Goal: Complete application form

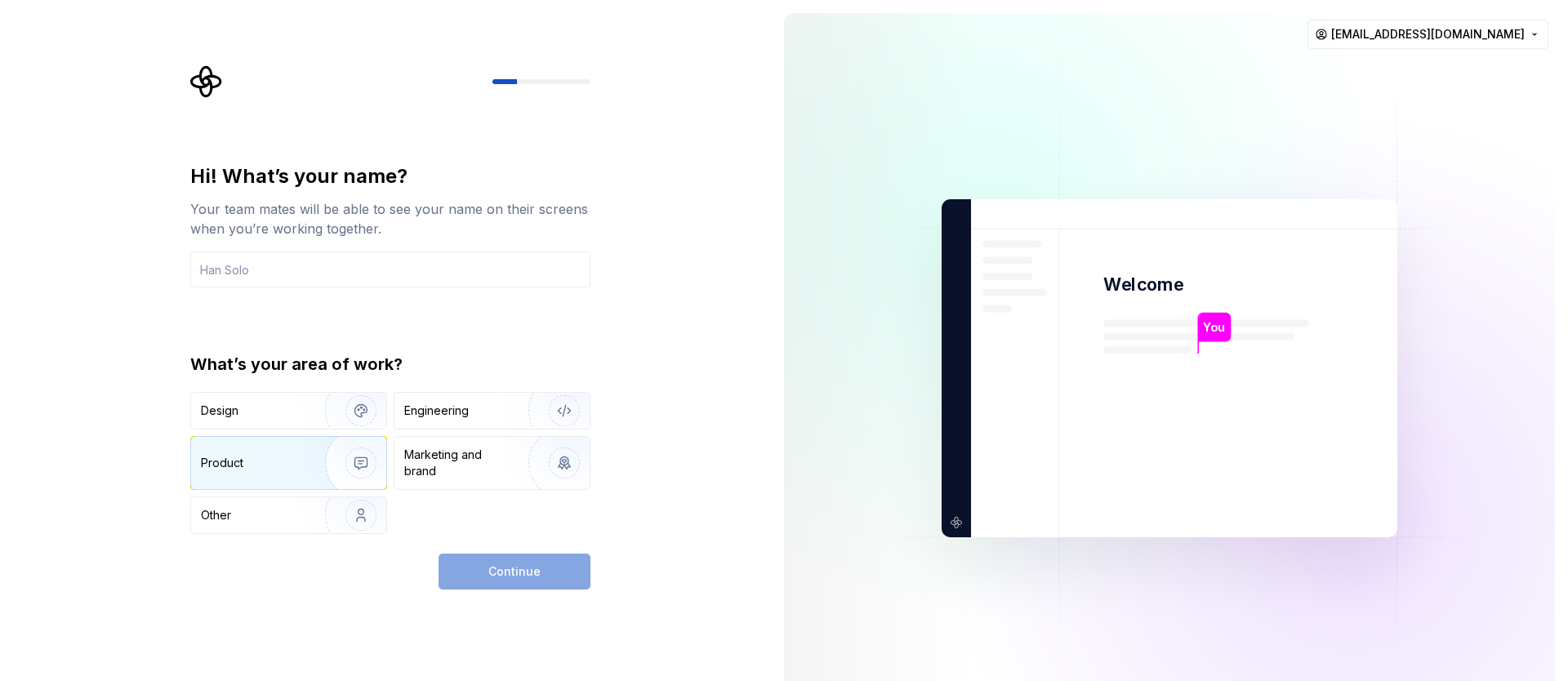
click at [341, 455] on img "button" at bounding box center [350, 463] width 104 height 109
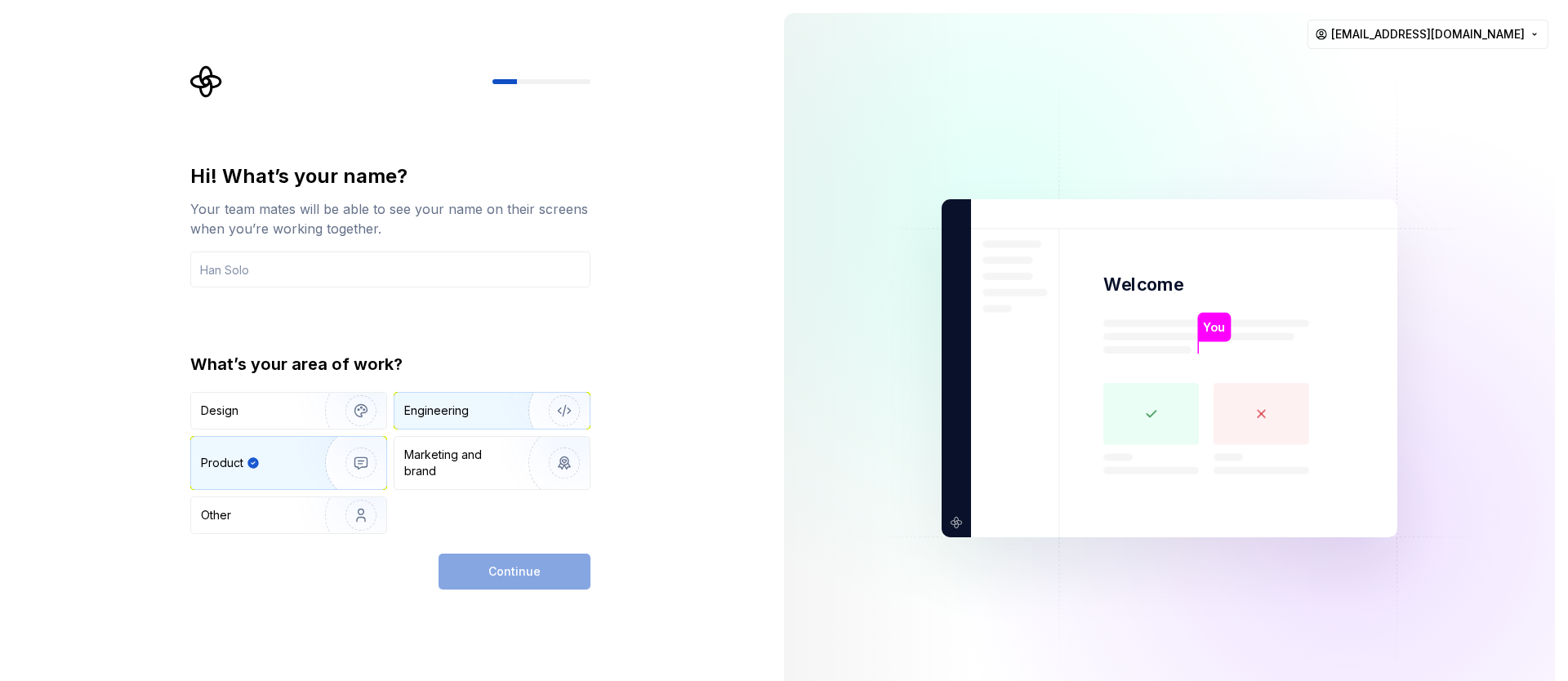
click at [521, 417] on img "button" at bounding box center [553, 410] width 104 height 109
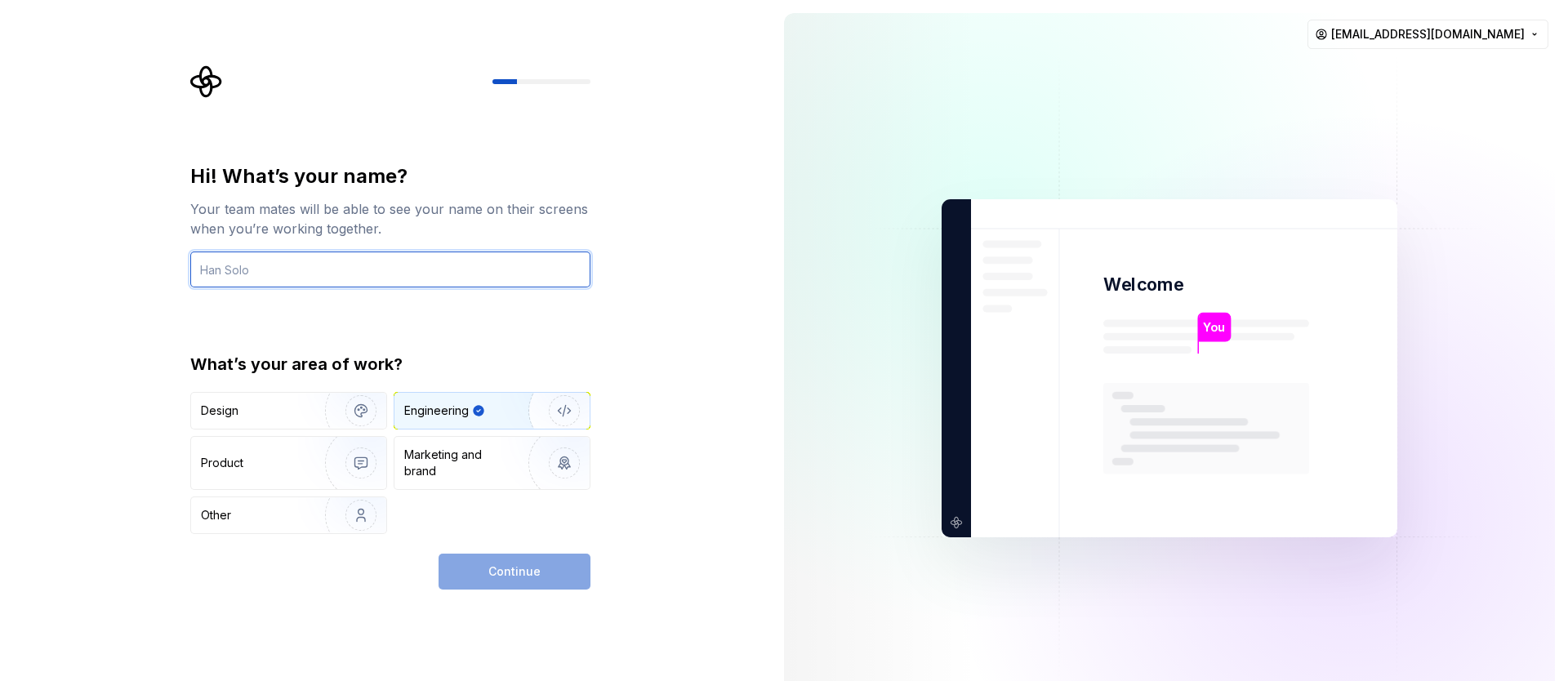
click at [278, 279] on input "text" at bounding box center [391, 269] width 400 height 36
click at [267, 261] on input "text" at bounding box center [391, 269] width 400 height 36
type input "A"
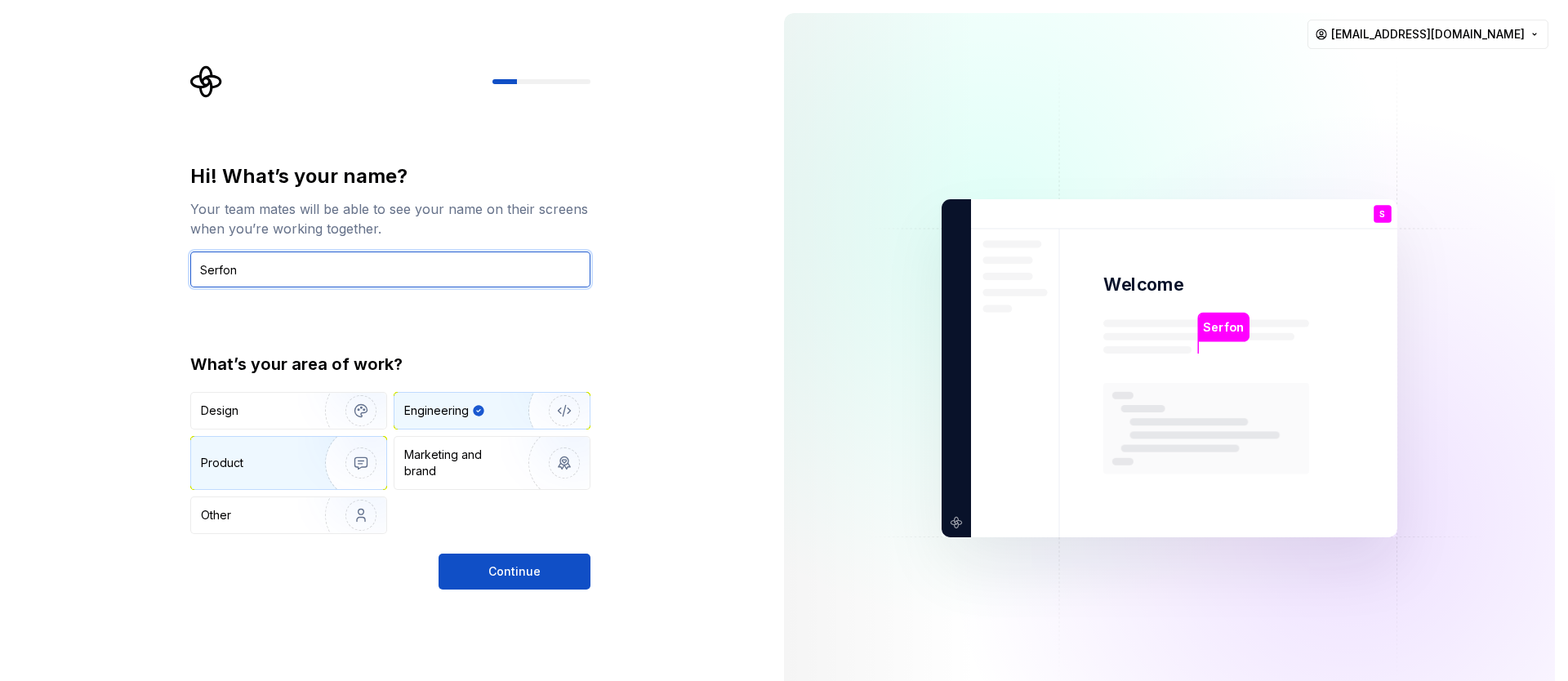
type input "Serfon"
click at [251, 459] on div "Product" at bounding box center [254, 463] width 107 height 16
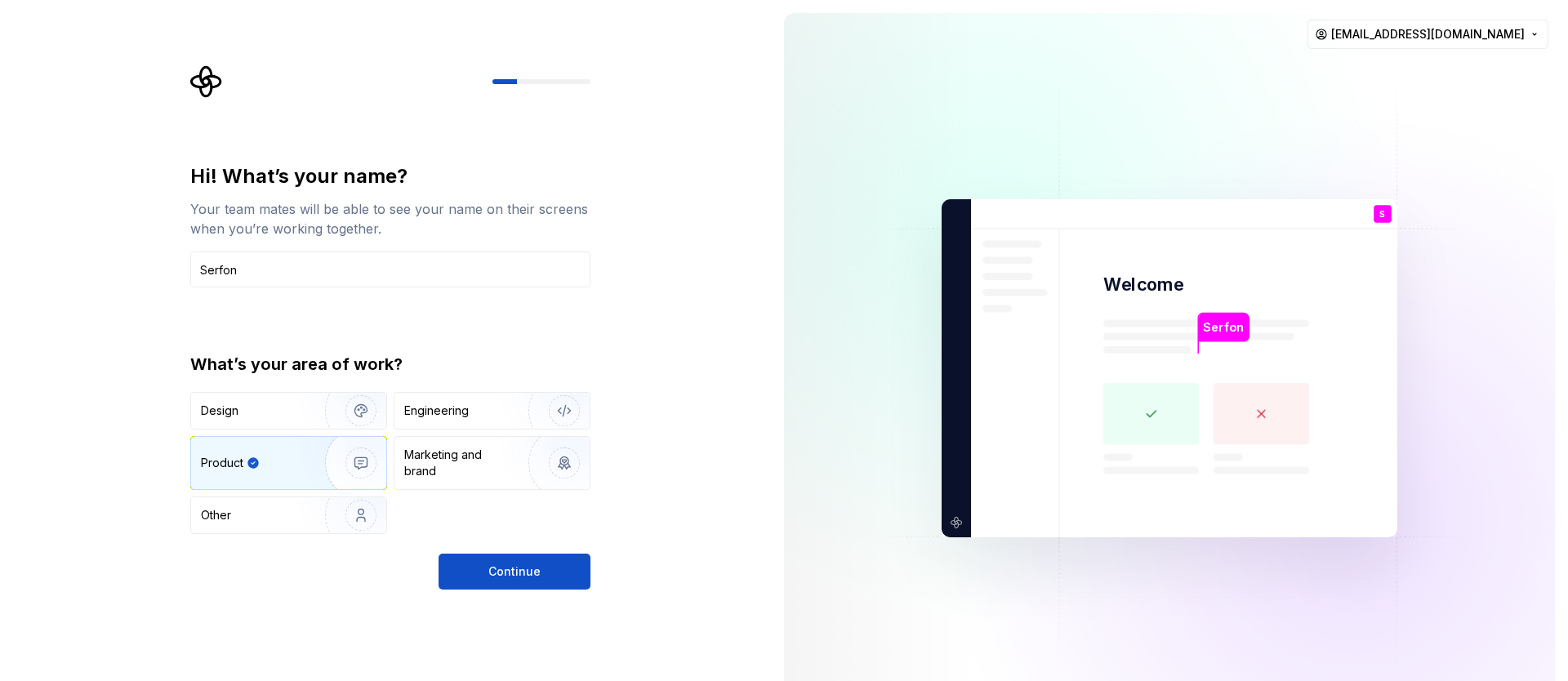
click at [454, 547] on div "Hi! What’s your name? Your team mates will be able to see your name on their sc…" at bounding box center [391, 376] width 400 height 426
click at [496, 565] on span "Continue" at bounding box center [514, 572] width 53 height 16
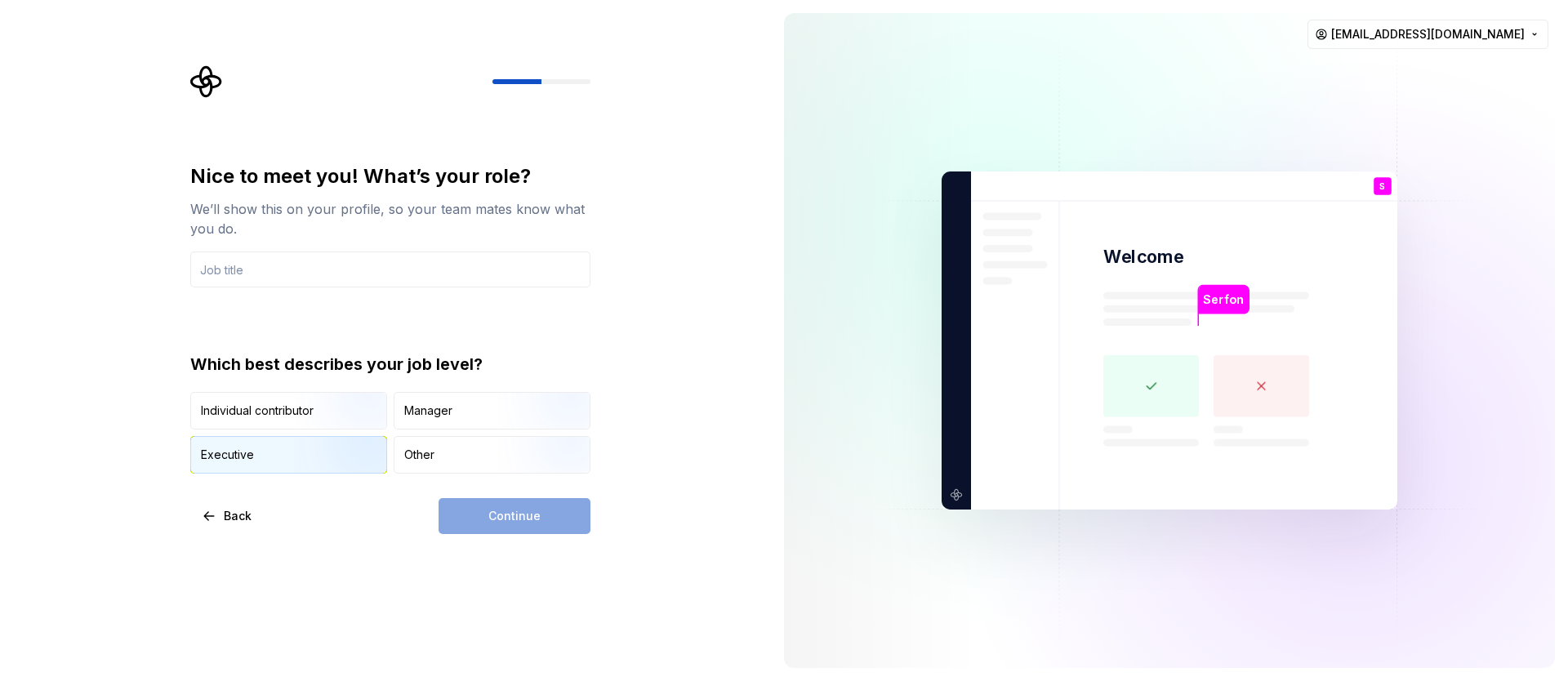
drag, startPoint x: 448, startPoint y: 405, endPoint x: 296, endPoint y: 448, distance: 158.0
click at [303, 451] on div "Individual contributor Manager Executive Other" at bounding box center [391, 433] width 400 height 82
click at [298, 412] on img "button" at bounding box center [346, 431] width 104 height 109
click at [491, 532] on div "Continue" at bounding box center [514, 516] width 152 height 36
click at [368, 281] on input "text" at bounding box center [391, 269] width 400 height 36
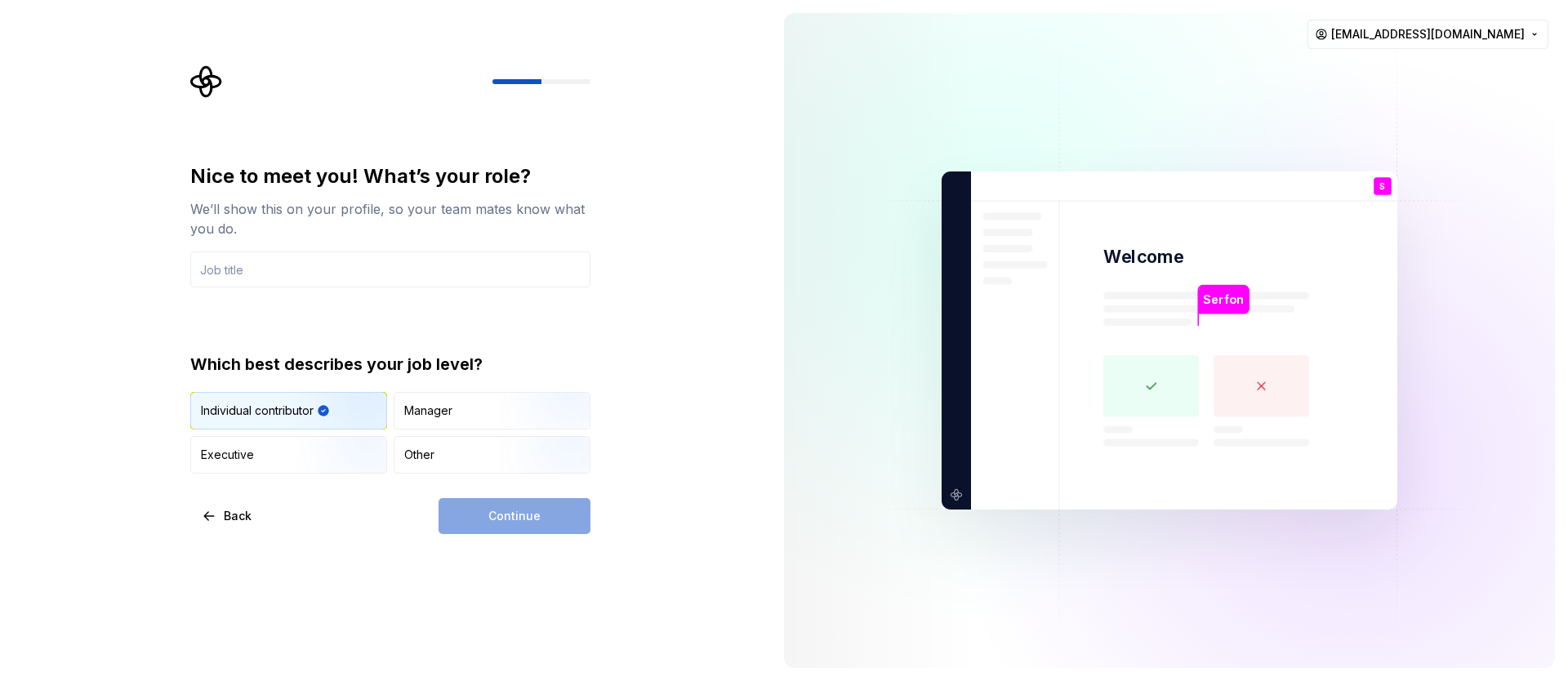
drag, startPoint x: 172, startPoint y: 418, endPoint x: 325, endPoint y: 421, distance: 153.0
click at [325, 421] on div "Nice to meet you! What’s your role? We’ll show this on your profile, so your te…" at bounding box center [385, 340] width 770 height 681
copy div "button"
click at [365, 278] on input "text" at bounding box center [391, 269] width 400 height 36
paste input "Individual contributor"
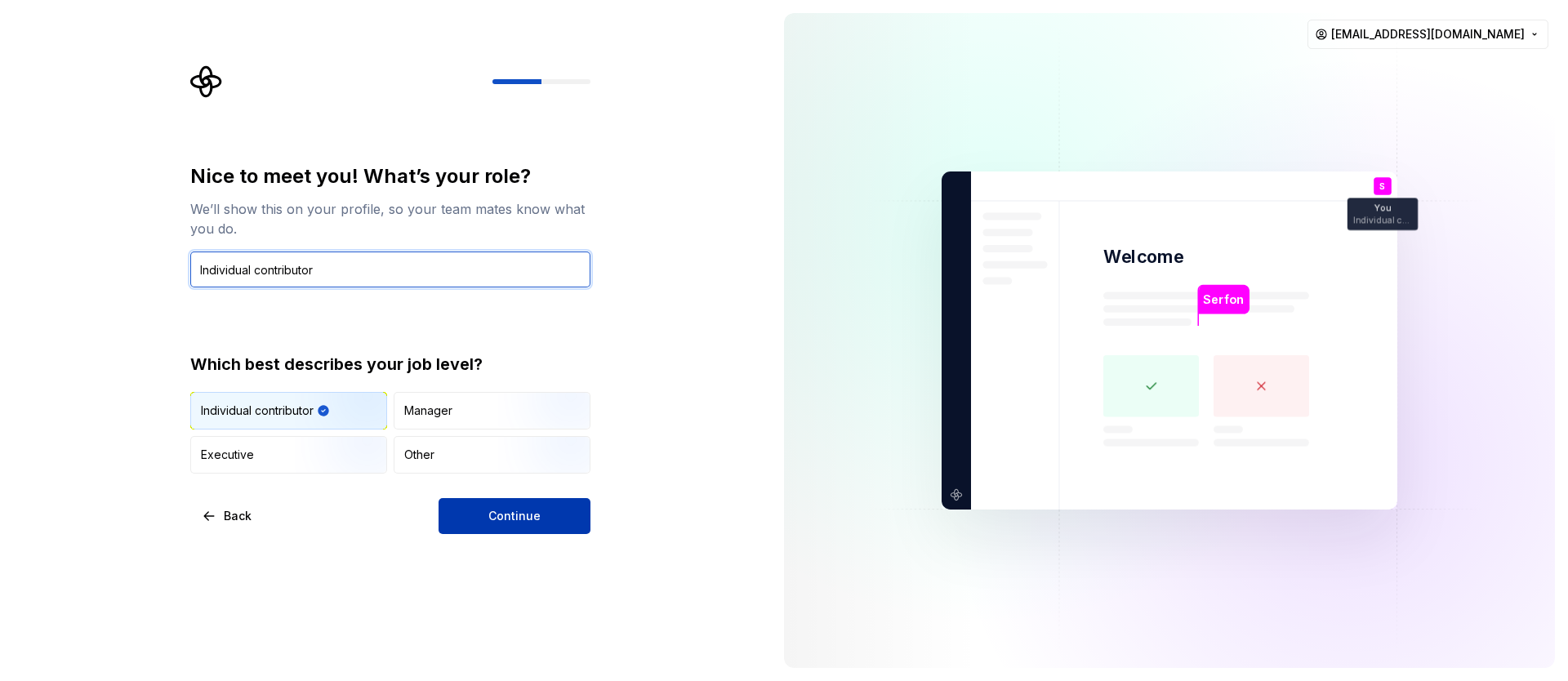
type input "Individual contributor"
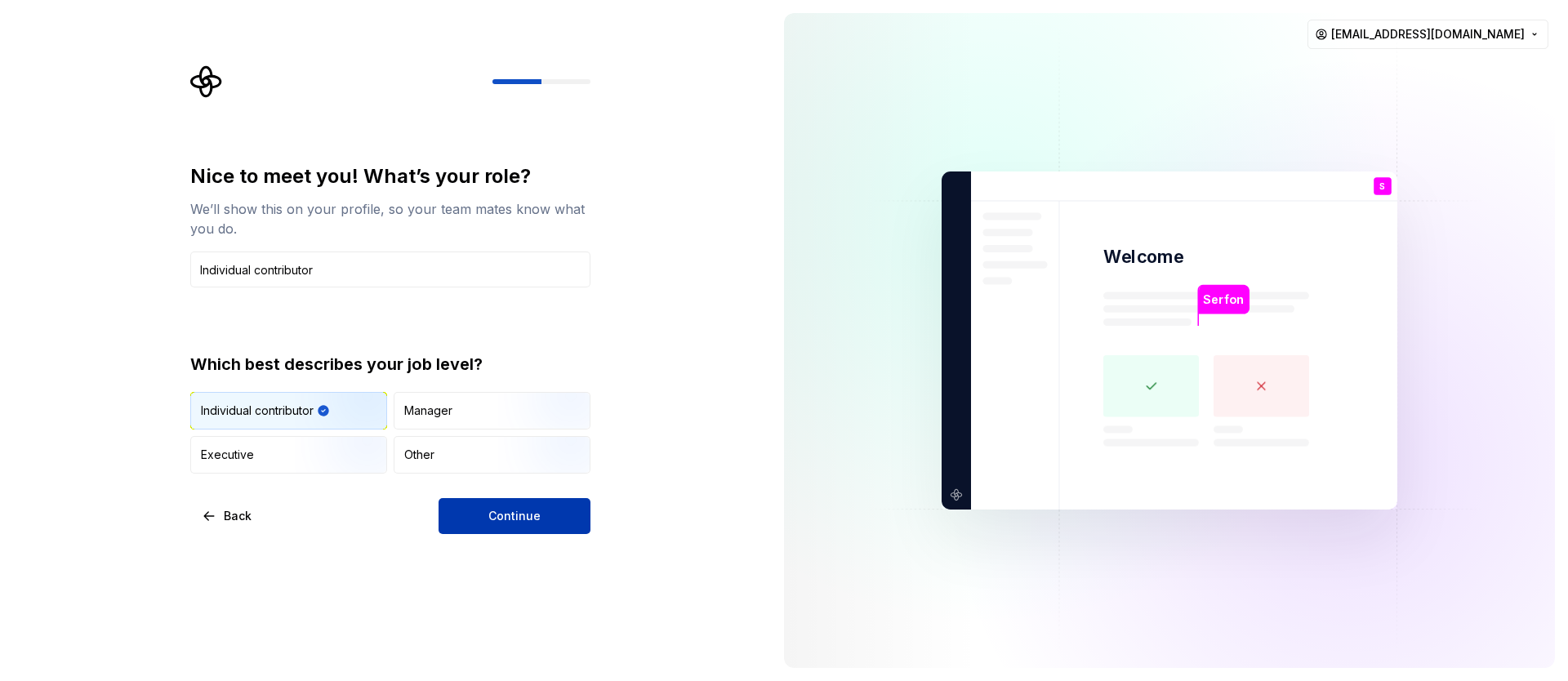
click at [515, 521] on span "Continue" at bounding box center [514, 516] width 53 height 16
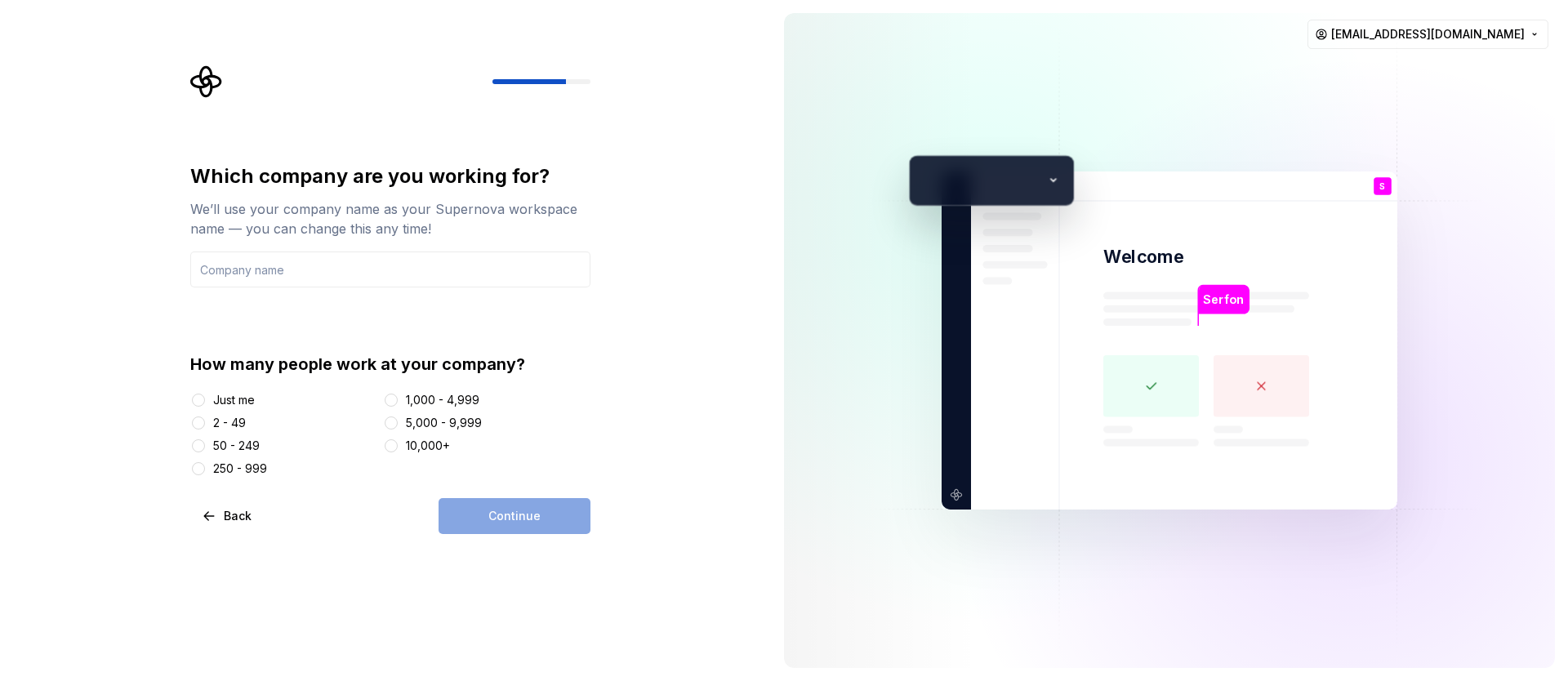
click at [247, 419] on div "2 - 49" at bounding box center [283, 423] width 186 height 16
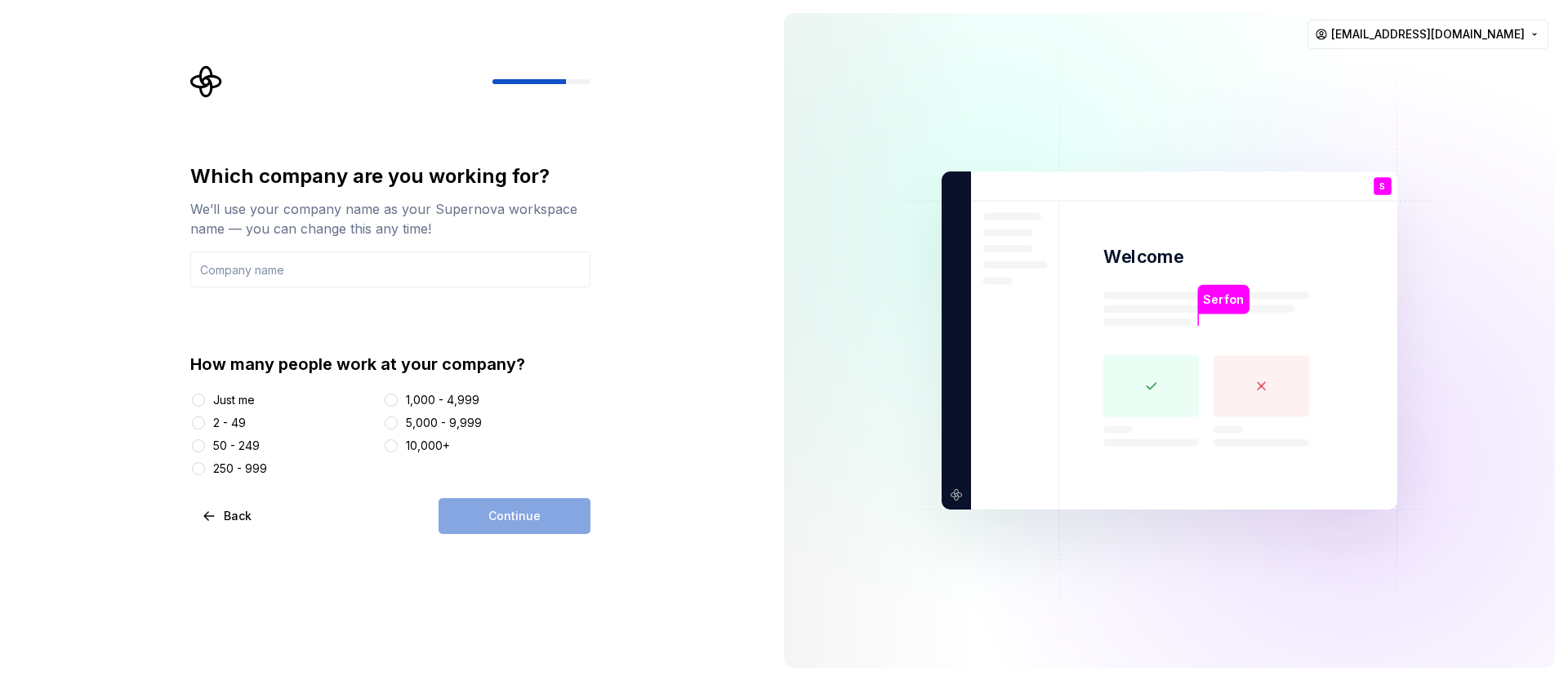
click at [218, 395] on div "Just me" at bounding box center [234, 400] width 42 height 16
click at [205, 395] on button "Just me" at bounding box center [199, 400] width 13 height 13
drag, startPoint x: 181, startPoint y: 404, endPoint x: 260, endPoint y: 402, distance: 79.0
click at [260, 402] on div "Which company are you working for? We’ll use your company name as your Supernov…" at bounding box center [385, 340] width 770 height 681
copy div "Just me"
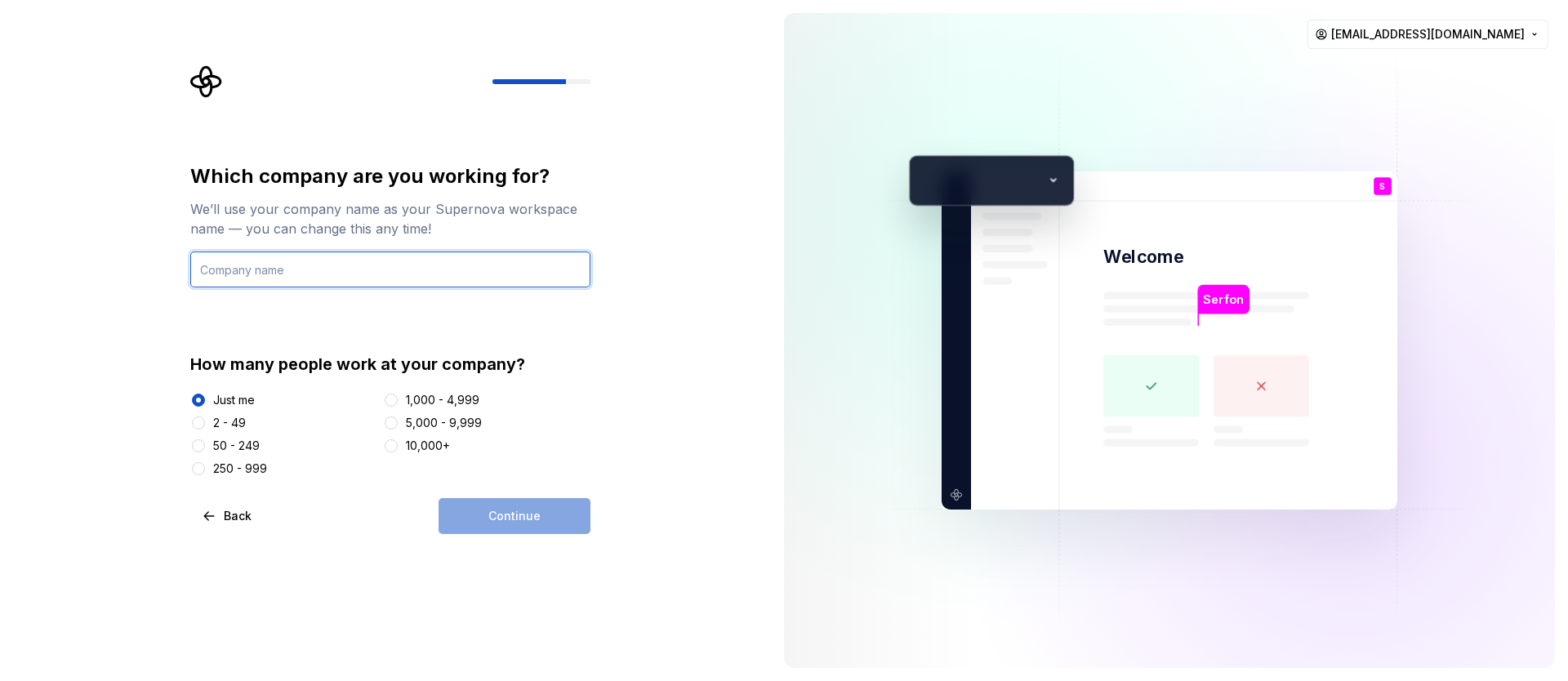
click at [284, 258] on input "text" at bounding box center [391, 269] width 400 height 36
paste input "Just me"
type input "Just me"
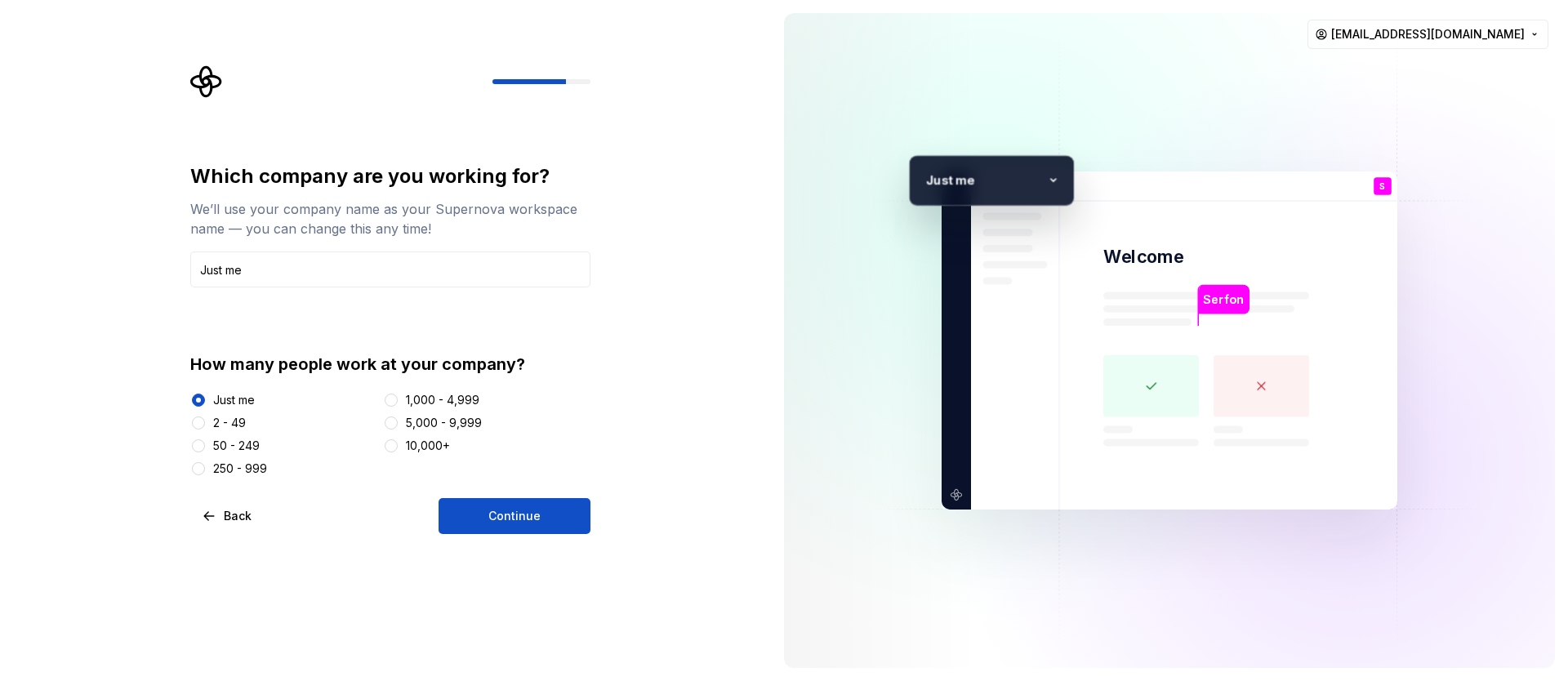
click at [469, 456] on div "Just me 2 - 49 50 - 249 250 - 999 1,000 - 4,999 5,000 - 9,999 10,000+" at bounding box center [391, 434] width 400 height 85
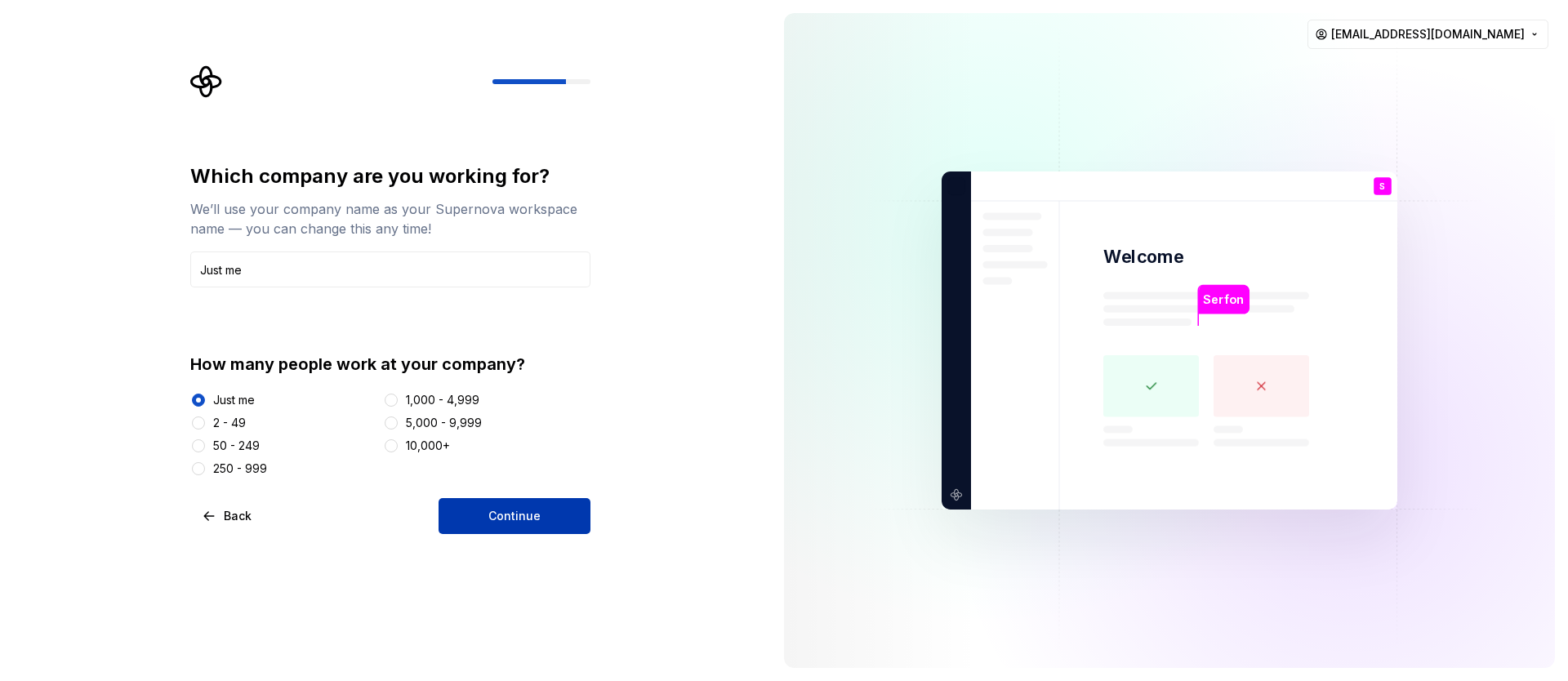
click at [513, 503] on button "Continue" at bounding box center [514, 516] width 152 height 36
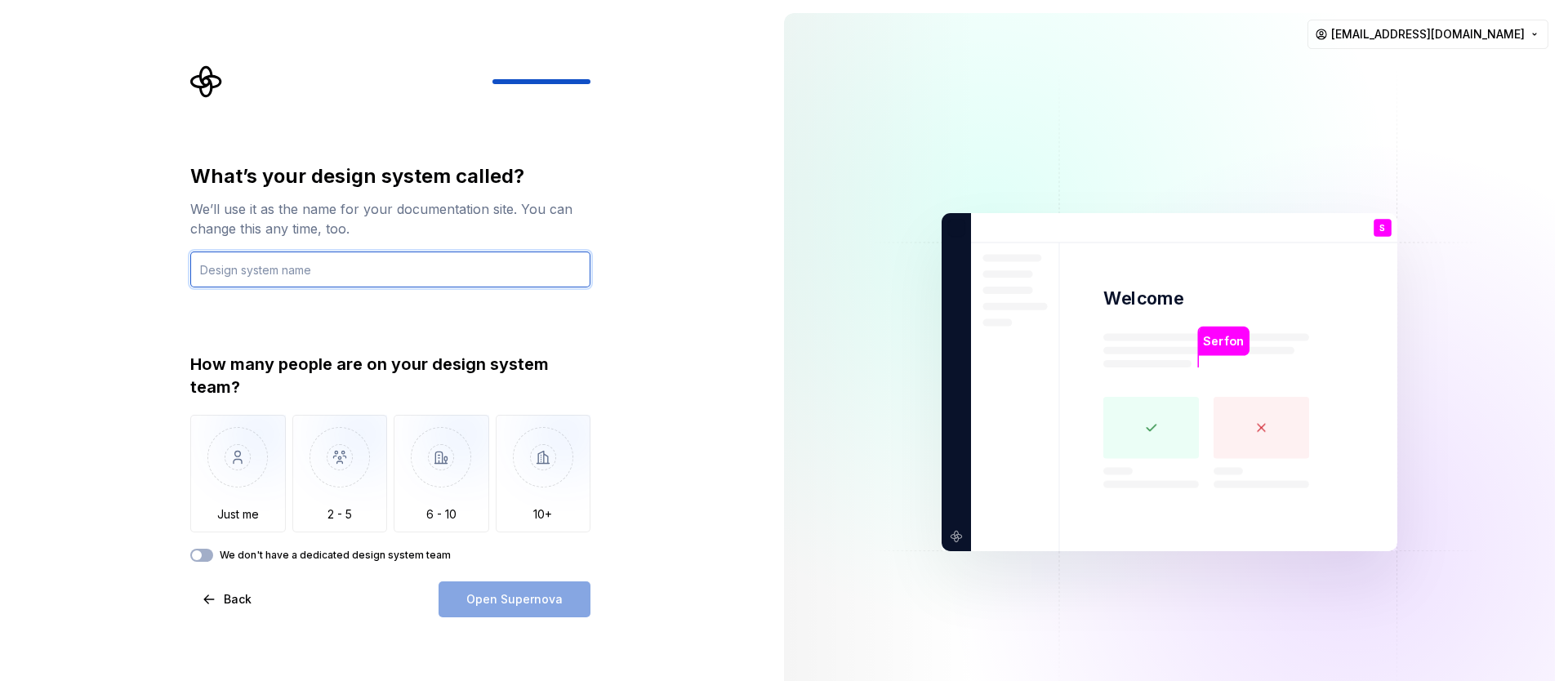
paste input "Just me"
type input "Just me"
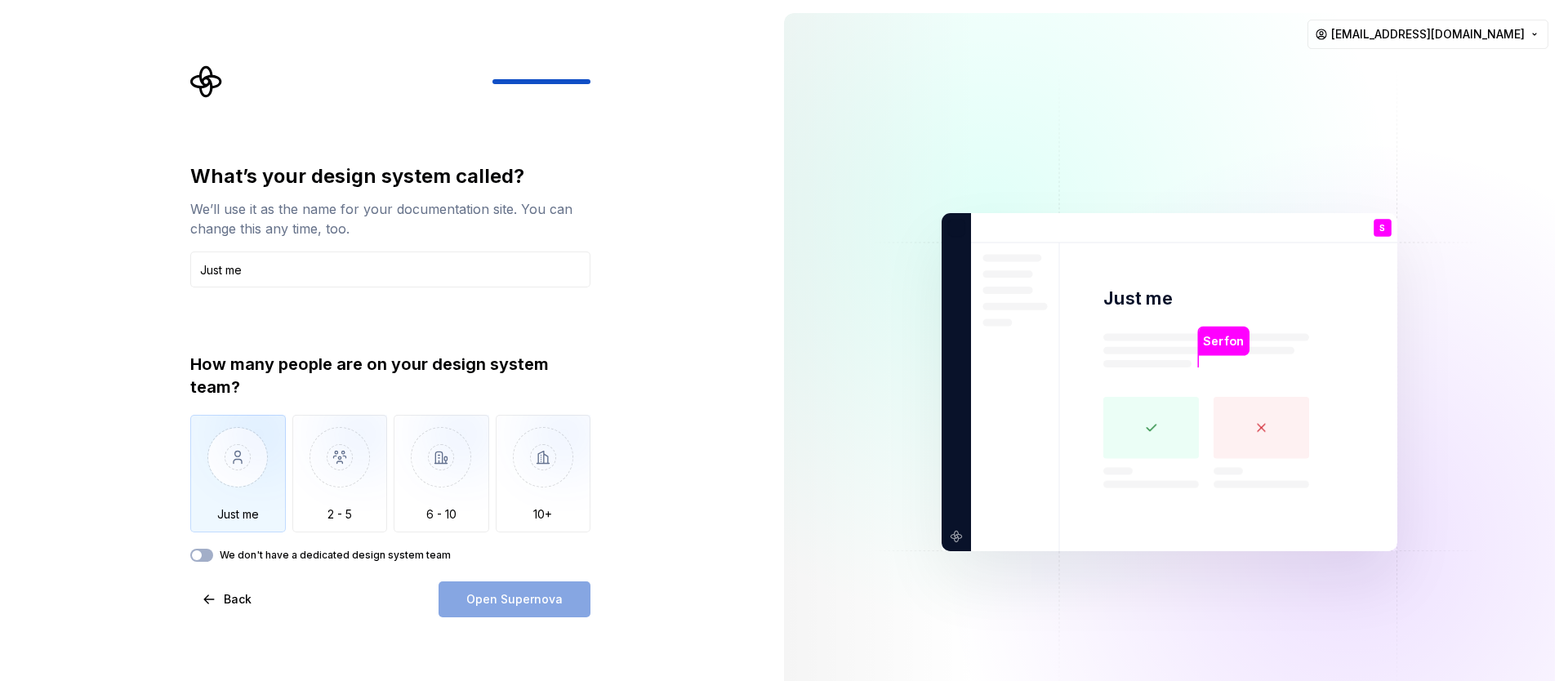
click at [241, 435] on img "button" at bounding box center [238, 469] width 95 height 109
click at [496, 587] on button "Open Supernova" at bounding box center [514, 600] width 152 height 36
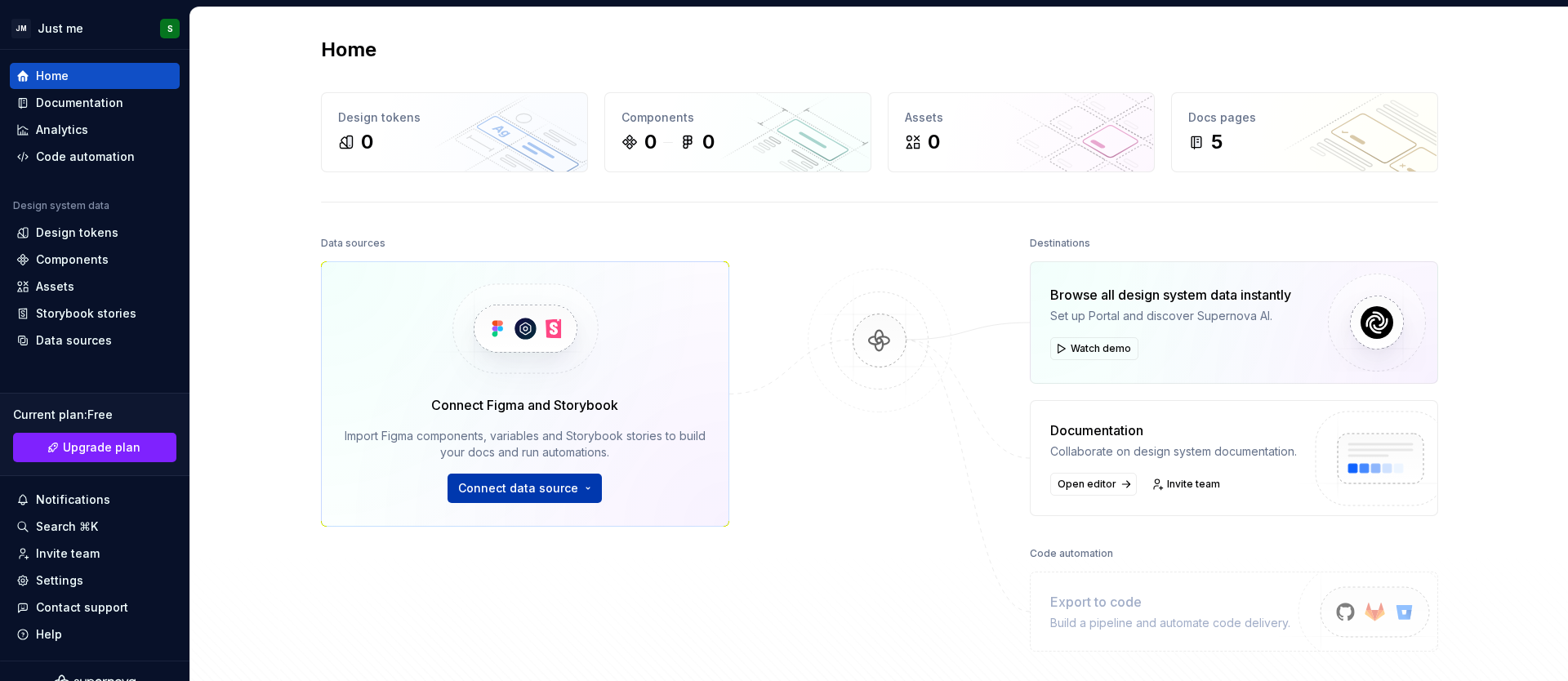
click at [568, 487] on span "Connect data source" at bounding box center [518, 488] width 120 height 16
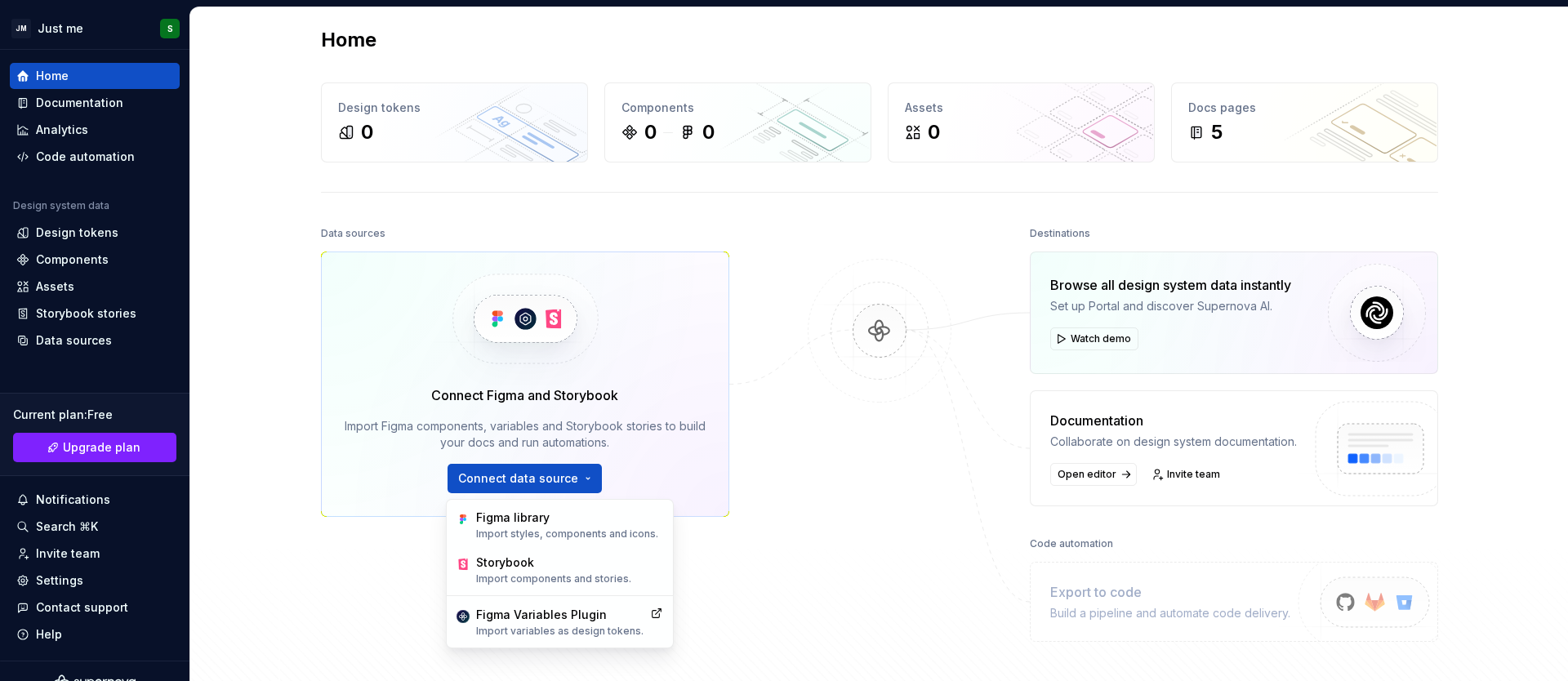
scroll to position [11, 0]
click at [747, 372] on div "Data sources Connect Figma and Storybook Import Figma components, variables and…" at bounding box center [879, 464] width 1117 height 485
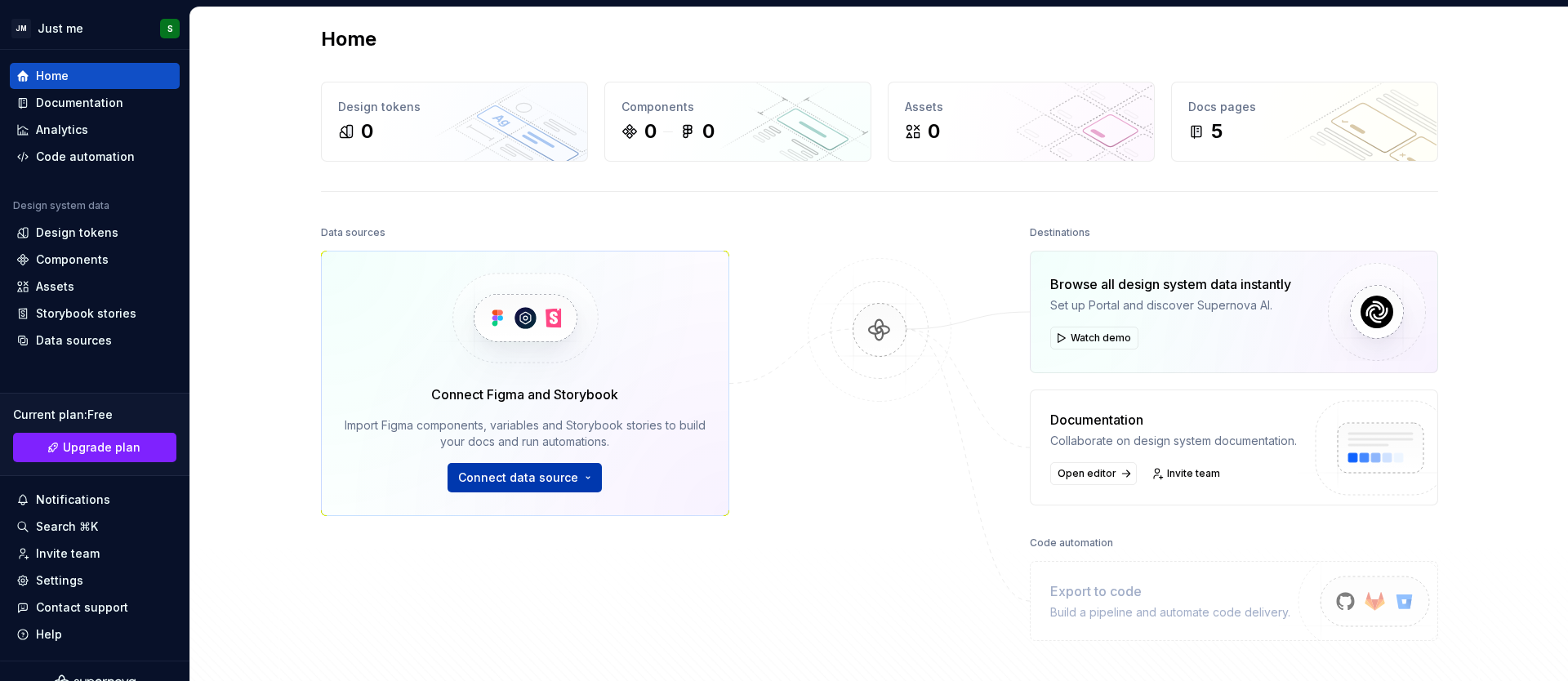
click at [560, 464] on button "Connect data source" at bounding box center [524, 478] width 154 height 30
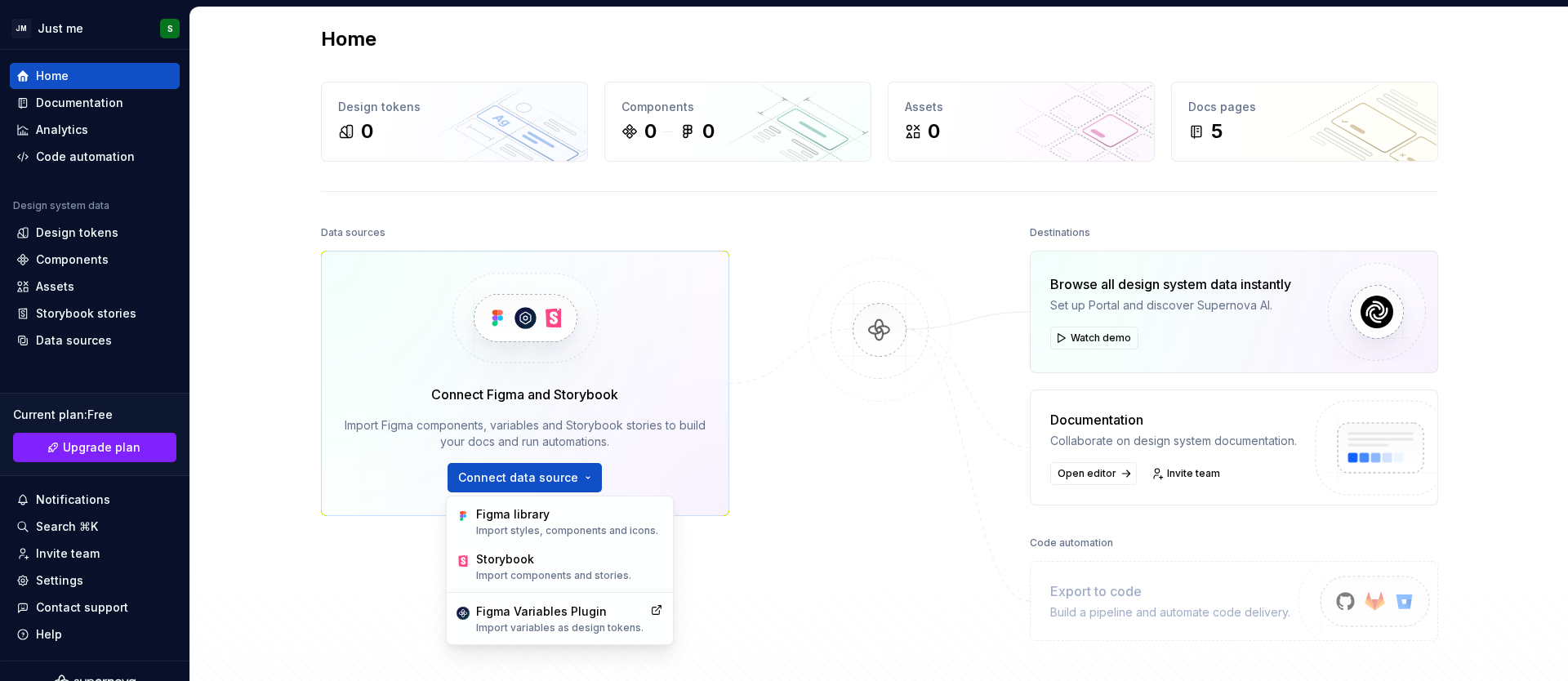
drag, startPoint x: 852, startPoint y: 520, endPoint x: 851, endPoint y: 506, distance: 14.0
click at [852, 515] on div at bounding box center [879, 431] width 163 height 419
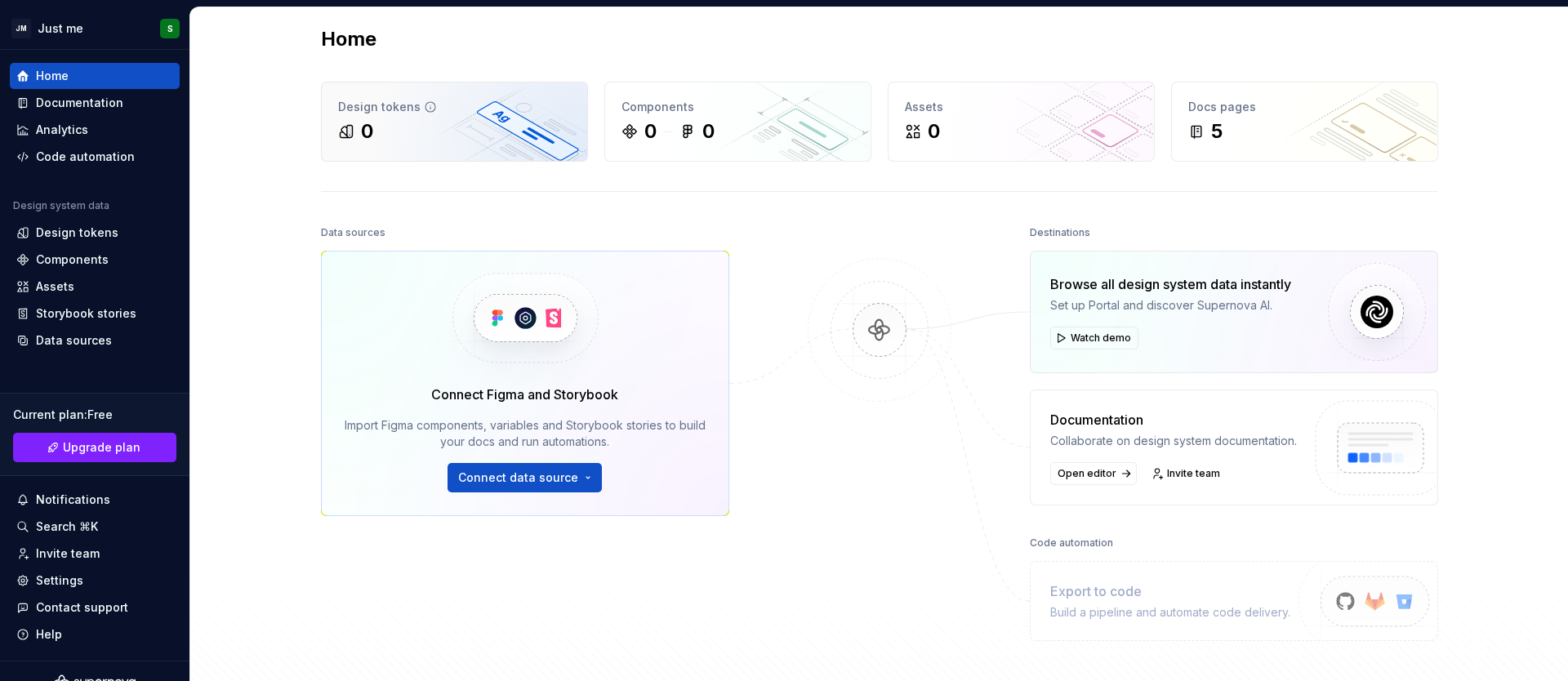
click at [401, 131] on div "0" at bounding box center [455, 131] width 233 height 26
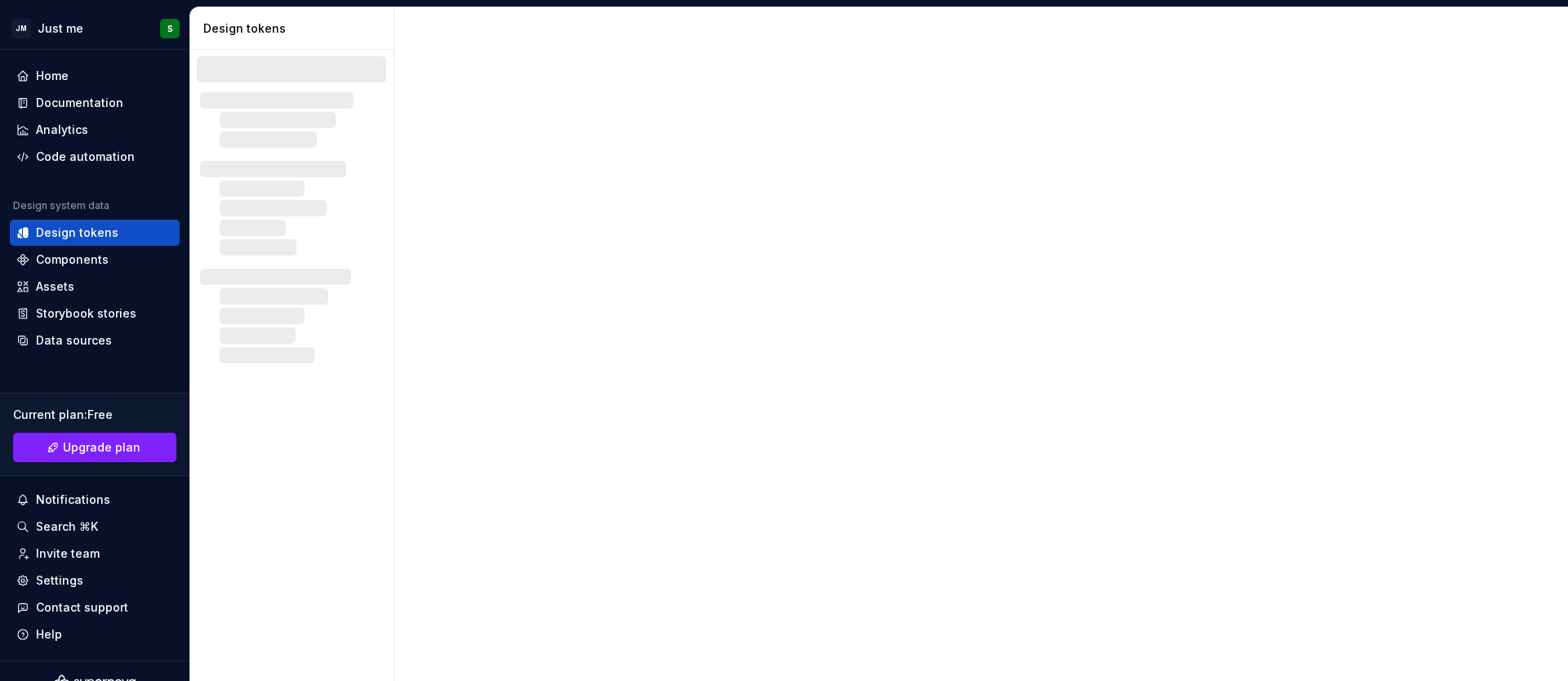
click at [414, 94] on div at bounding box center [981, 344] width 1173 height 674
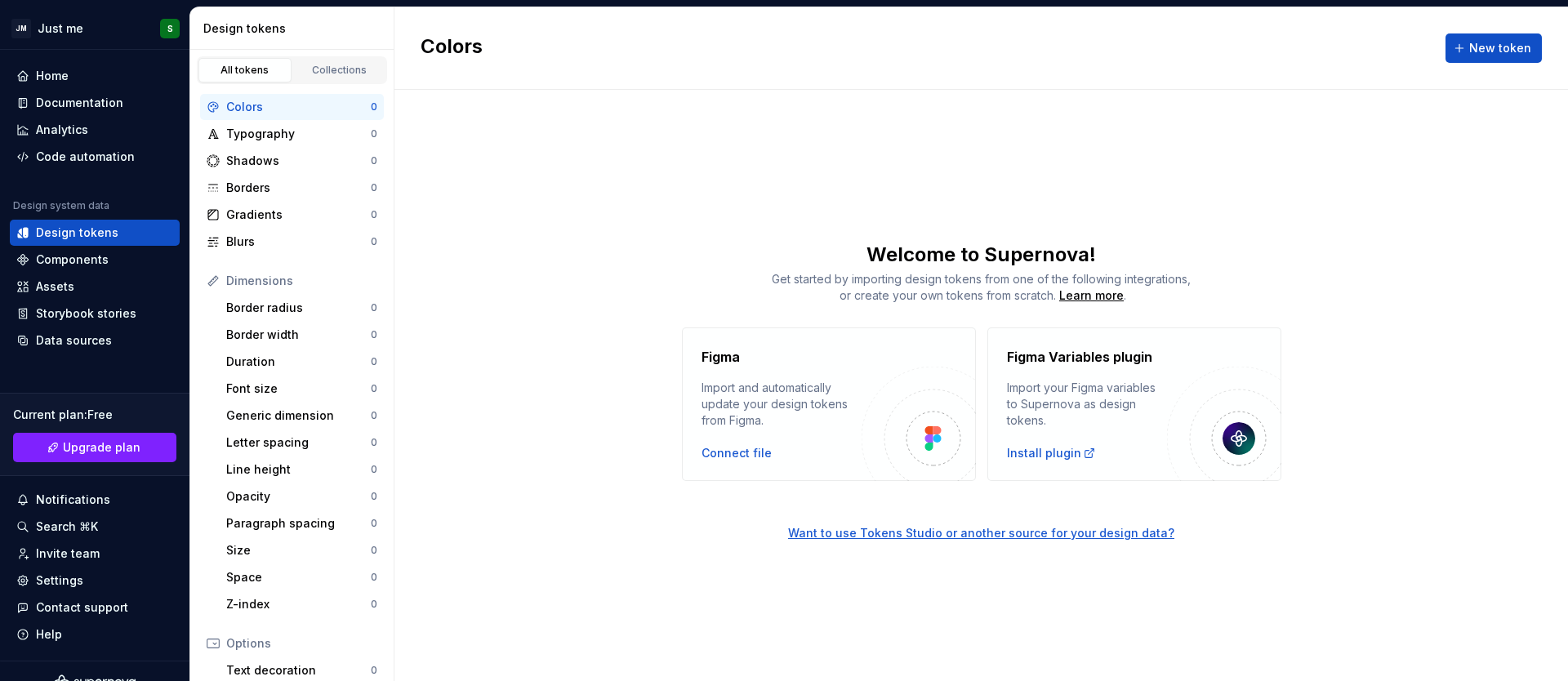
click at [964, 269] on div "Welcome to Supernova! Get started by importing design tokens from one of the fo…" at bounding box center [981, 273] width 1173 height 62
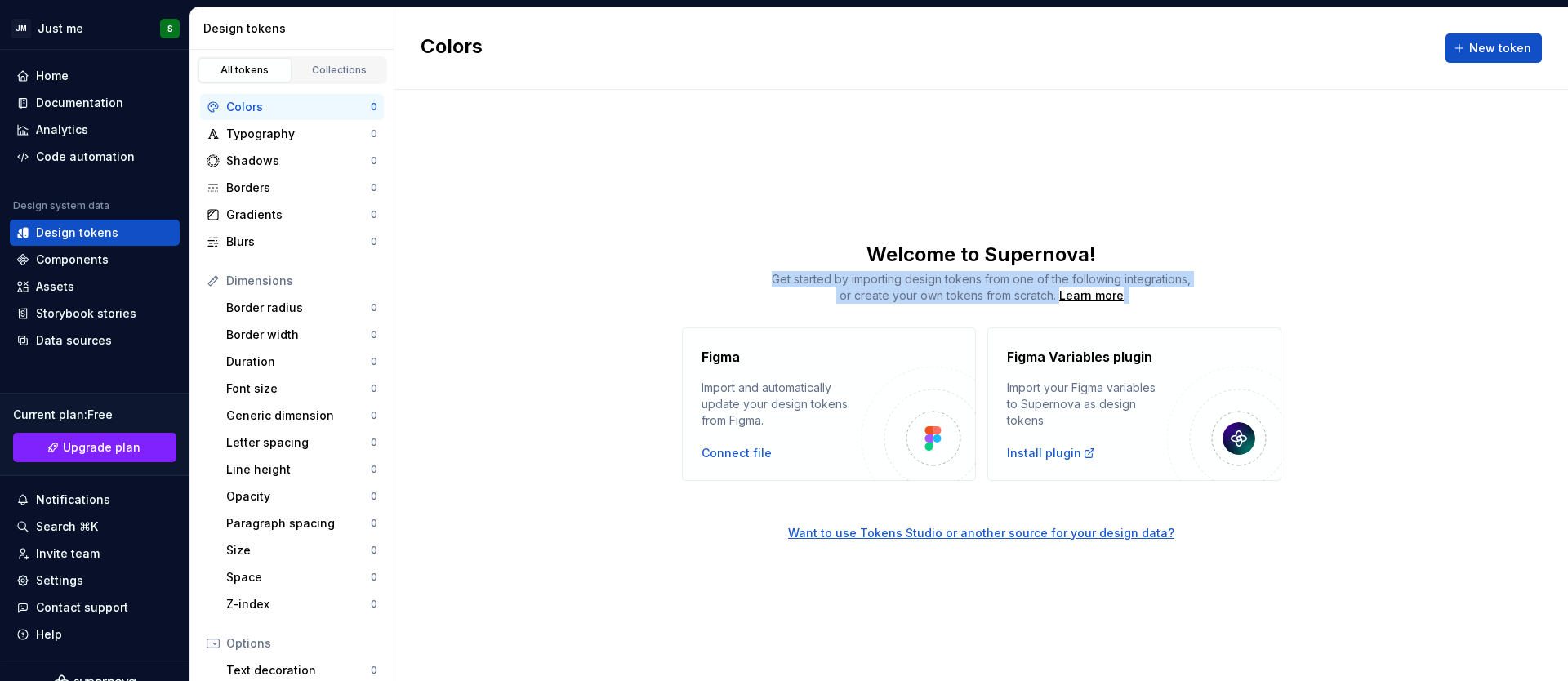
drag, startPoint x: 964, startPoint y: 269, endPoint x: 1119, endPoint y: 304, distance: 158.9
click at [1102, 304] on div "Welcome to Supernova! Get started by importing design tokens from one of the fo…" at bounding box center [981, 362] width 1173 height 240
